Goal: Information Seeking & Learning: Learn about a topic

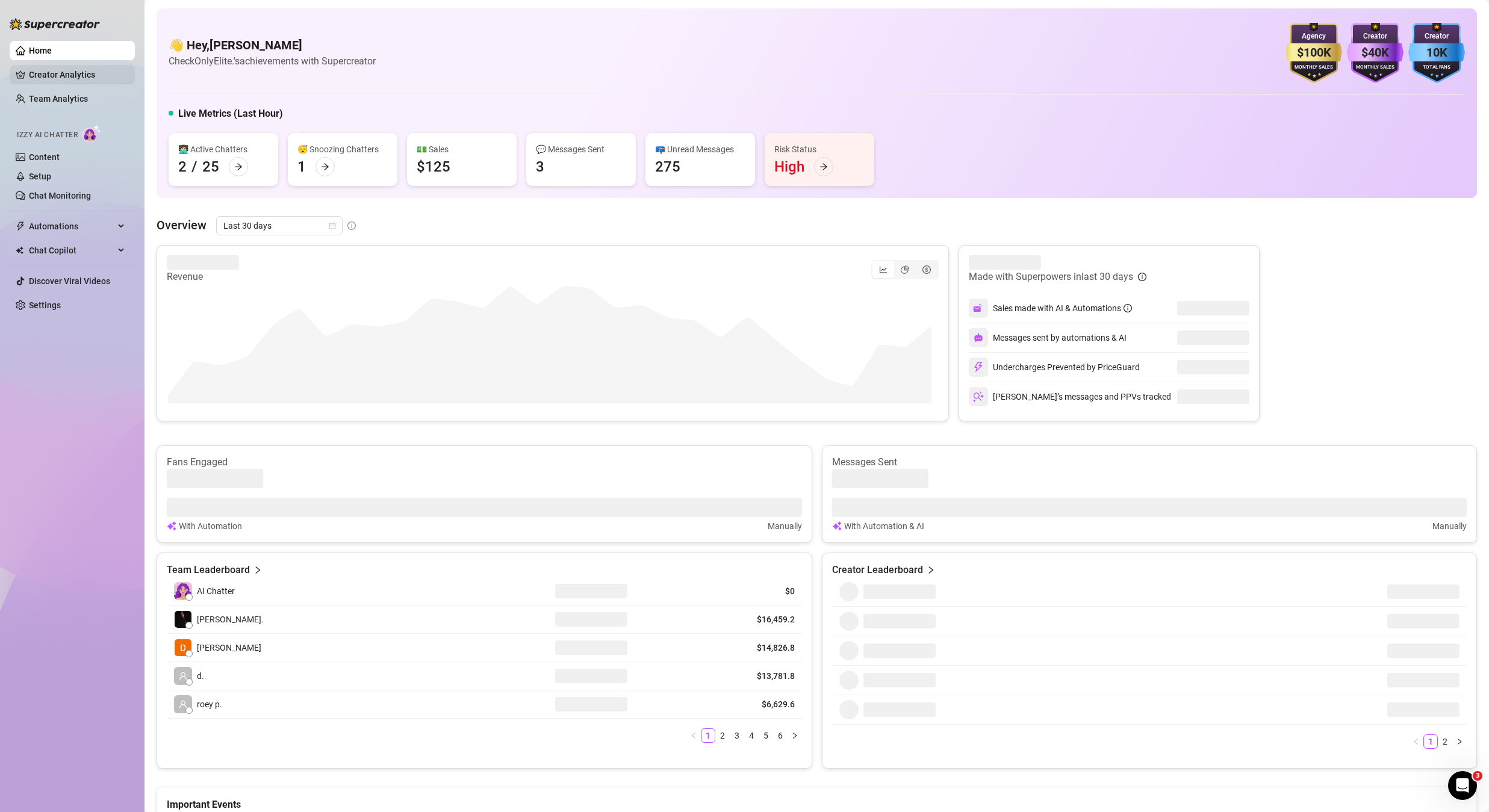
click at [42, 76] on link "Creator Analytics" at bounding box center [77, 74] width 96 height 19
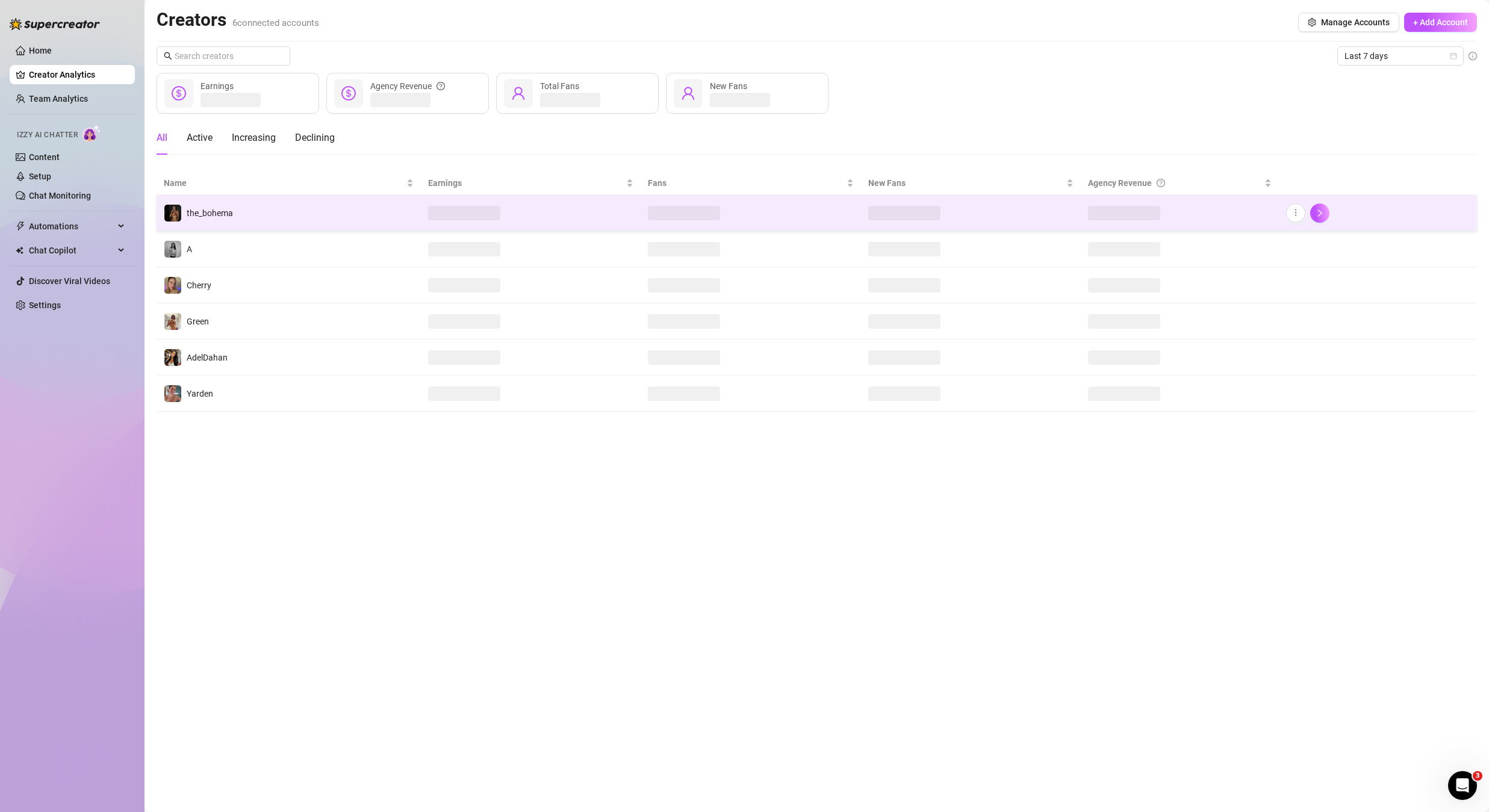
click at [253, 210] on td "the_bohema" at bounding box center [289, 213] width 264 height 36
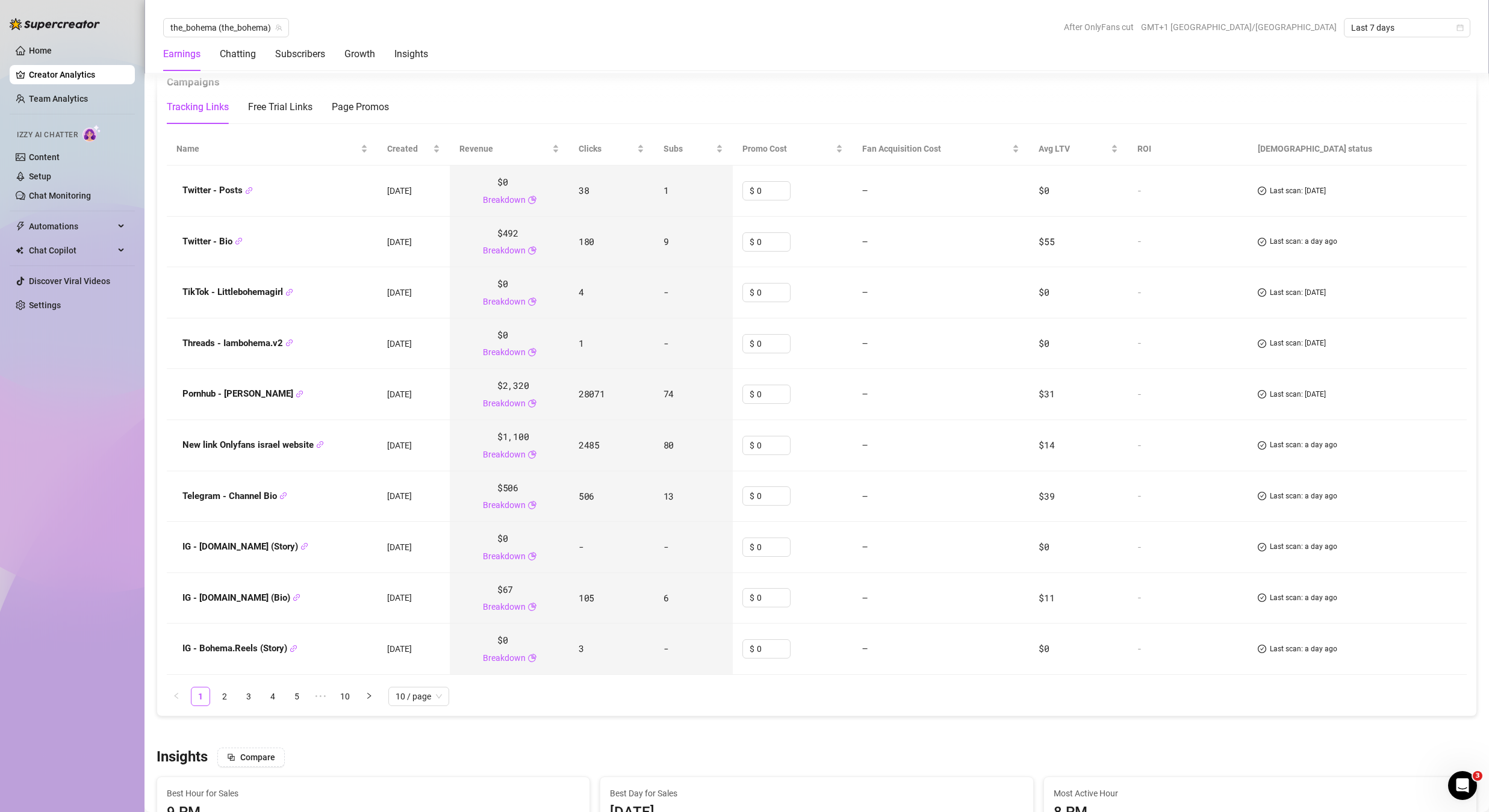
scroll to position [1350, 0]
click at [436, 155] on div "Created" at bounding box center [414, 151] width 53 height 13
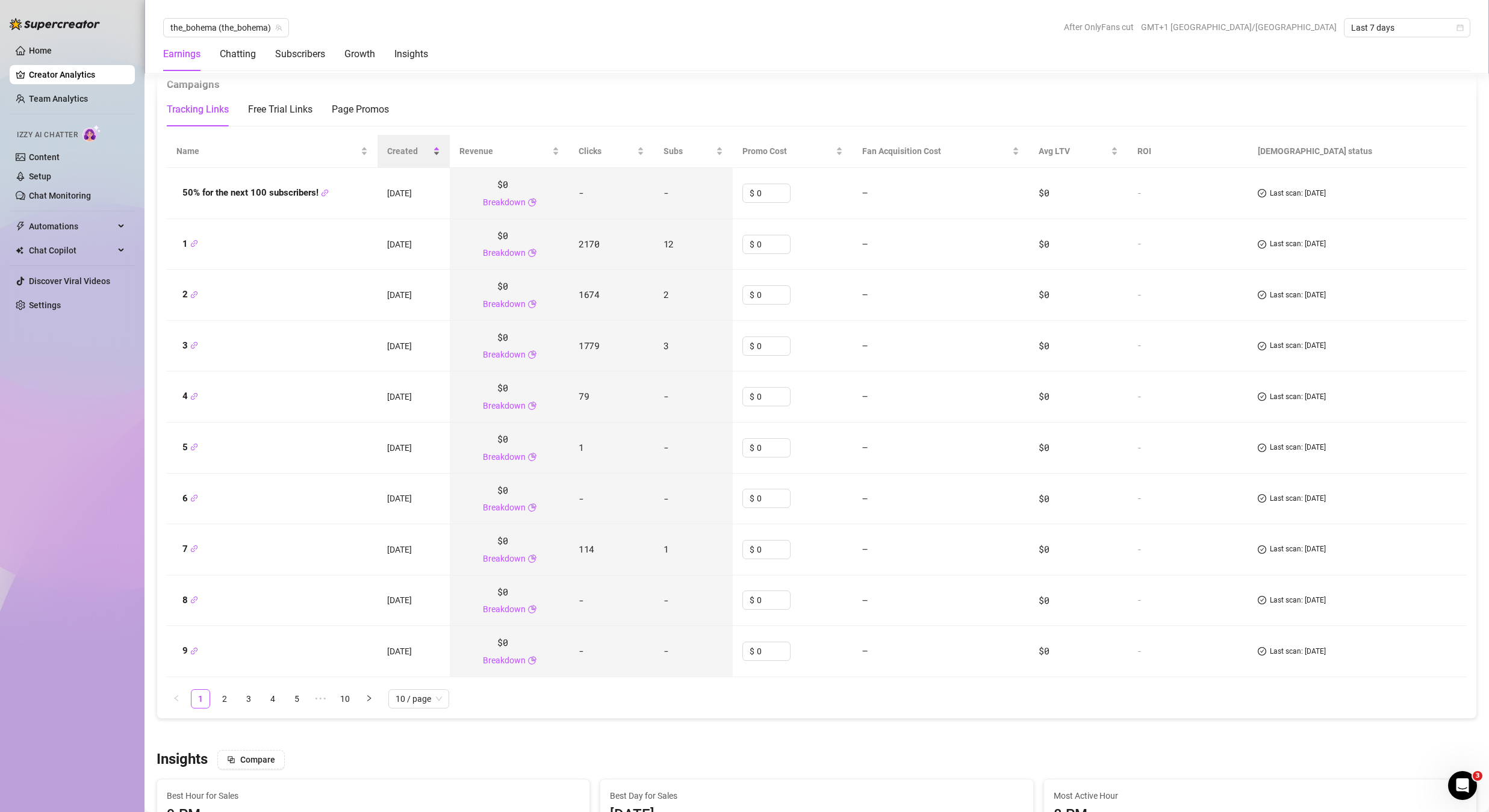
click at [436, 155] on div "Created" at bounding box center [414, 151] width 53 height 13
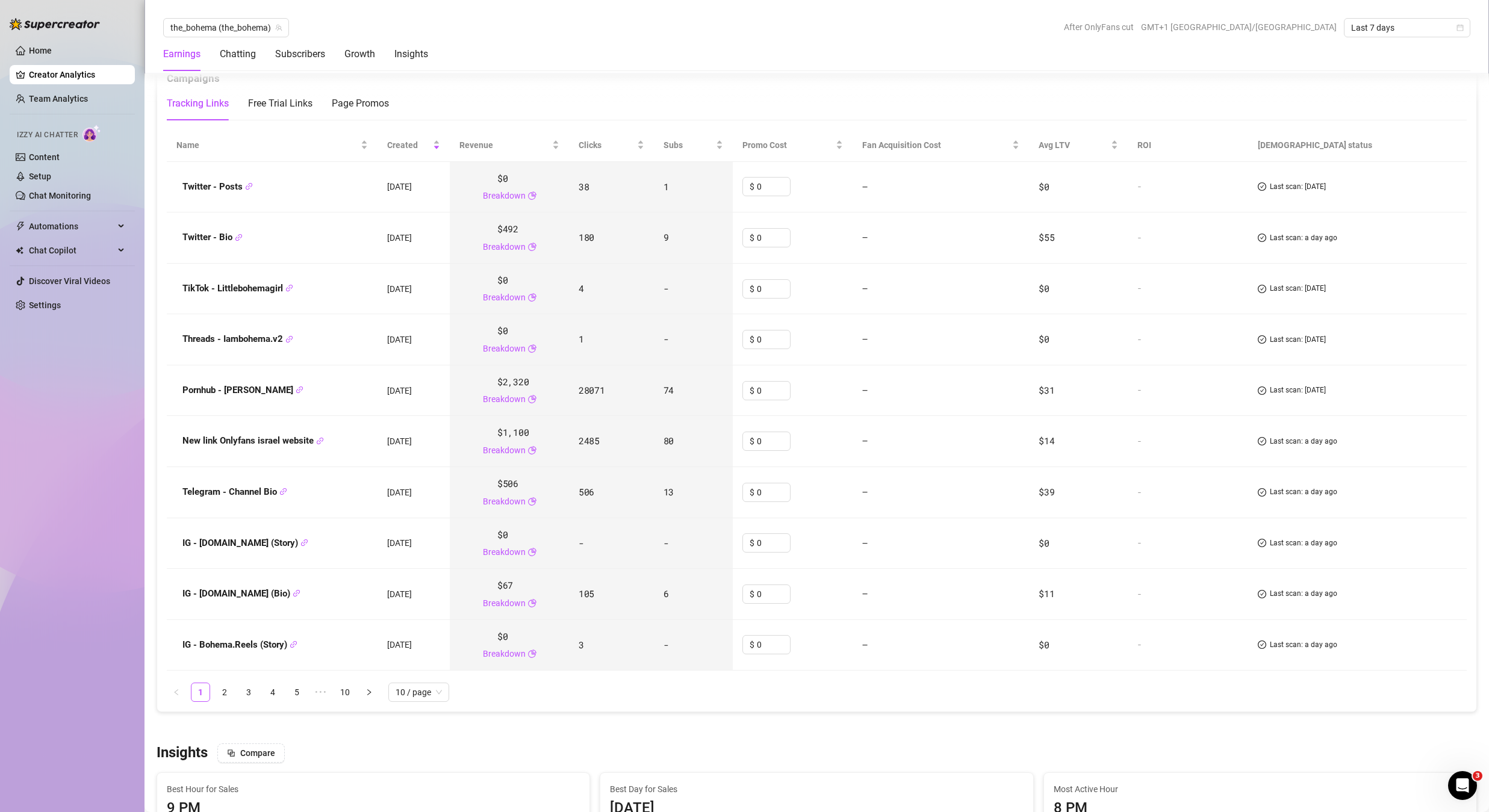
scroll to position [1438, 0]
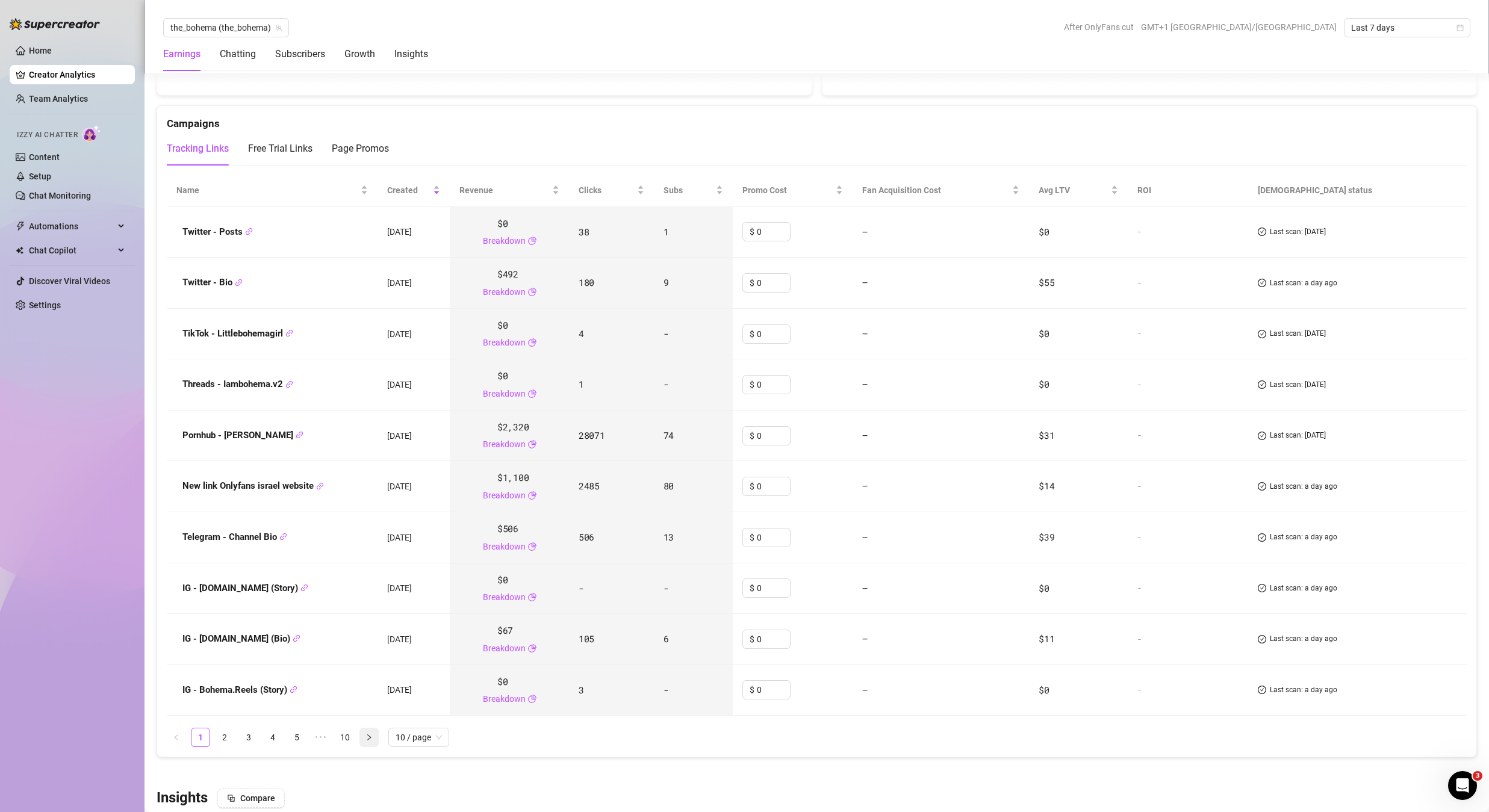
click at [372, 734] on icon "right" at bounding box center [369, 737] width 7 height 7
click at [212, 34] on span "the_bohema (the_bohema)" at bounding box center [226, 27] width 111 height 18
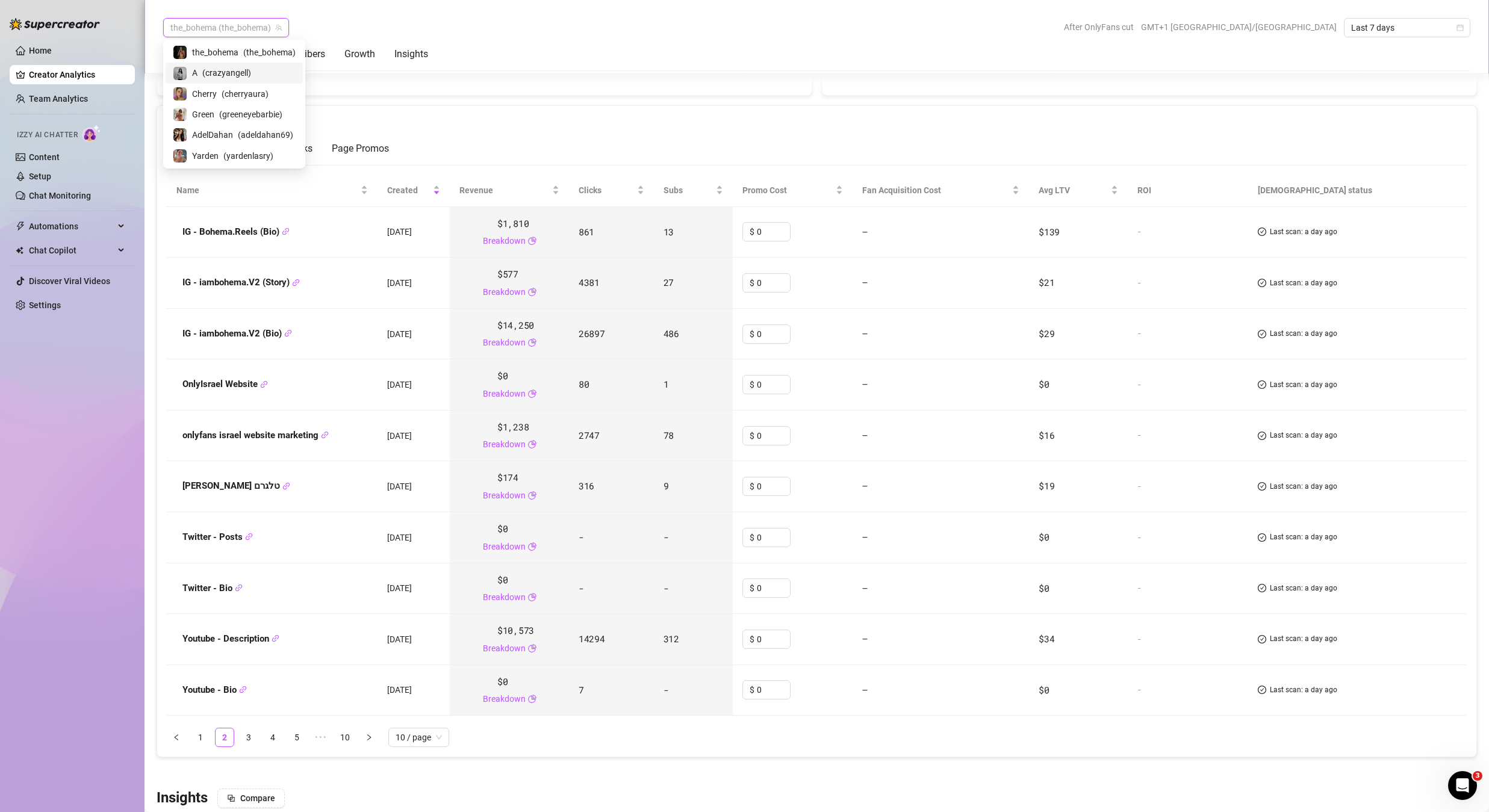
click at [229, 71] on span "( crazyangell )" at bounding box center [227, 73] width 49 height 13
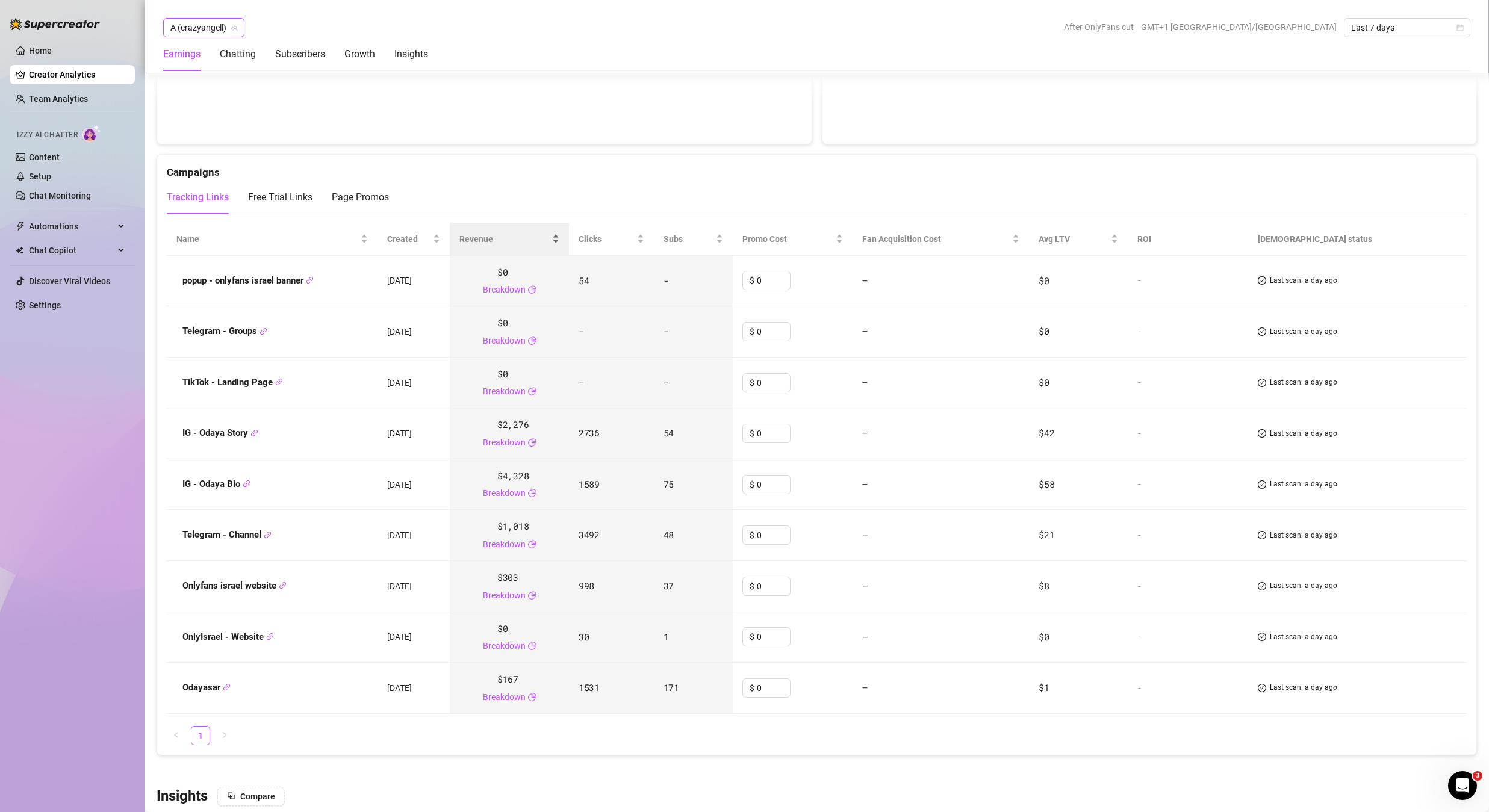
scroll to position [1387, 0]
click at [435, 244] on div "Created" at bounding box center [414, 241] width 53 height 13
click at [437, 245] on div "Created" at bounding box center [414, 241] width 53 height 13
